Goal: Task Accomplishment & Management: Manage account settings

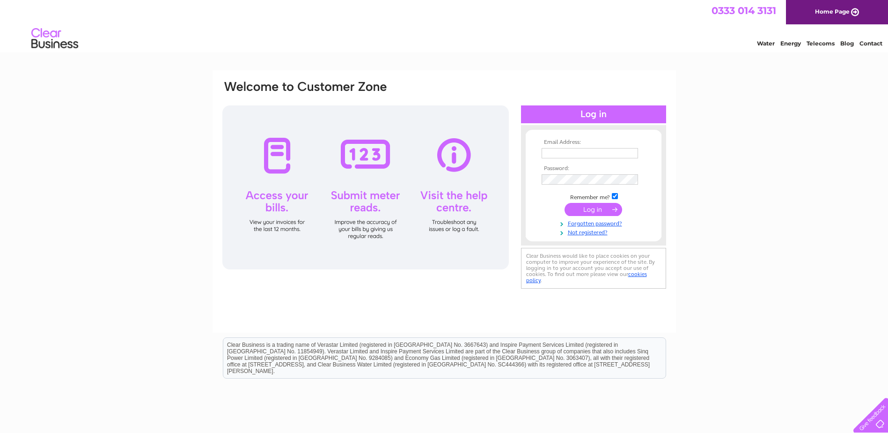
type input "[EMAIL_ADDRESS][DOMAIN_NAME]"
click at [271, 158] on div at bounding box center [365, 187] width 287 height 164
click at [587, 208] on input "submit" at bounding box center [594, 209] width 58 height 13
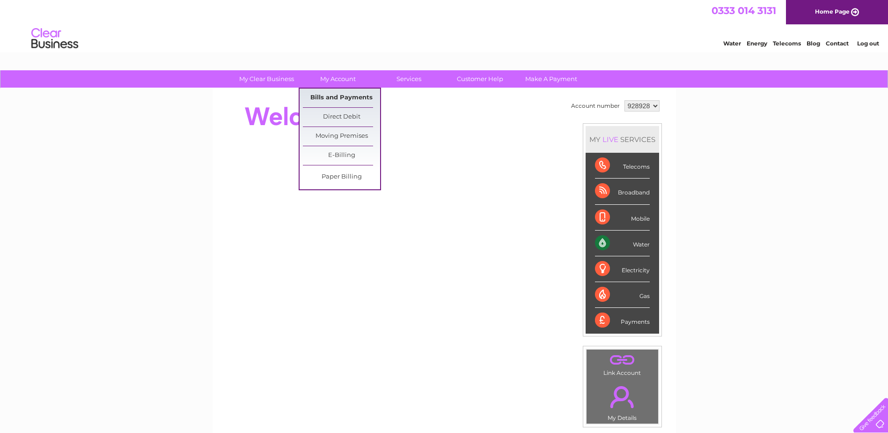
click at [338, 96] on link "Bills and Payments" at bounding box center [341, 97] width 77 height 19
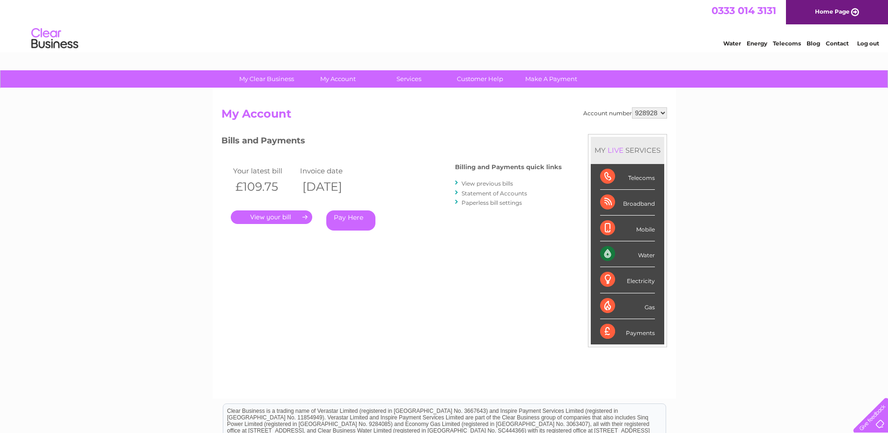
click at [269, 214] on link "." at bounding box center [271, 217] width 81 height 14
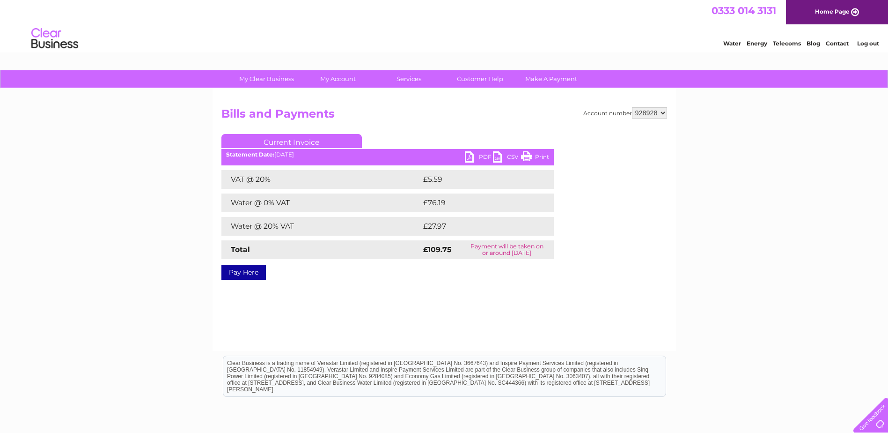
click at [485, 154] on link "PDF" at bounding box center [479, 158] width 28 height 14
